Goal: Task Accomplishment & Management: Manage account settings

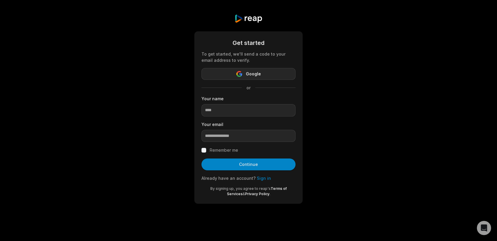
click at [237, 72] on icon "button" at bounding box center [240, 74] width 6 height 6
click at [261, 178] on link "Sign in" at bounding box center [264, 178] width 14 height 5
